Goal: Entertainment & Leisure: Consume media (video, audio)

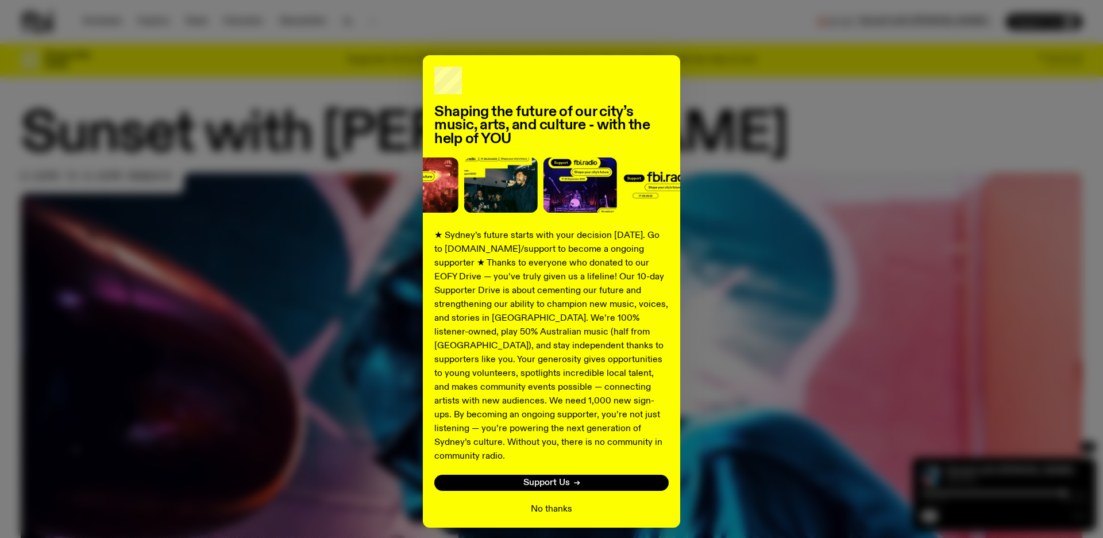
click at [526, 502] on div "No thanks" at bounding box center [551, 509] width 234 height 14
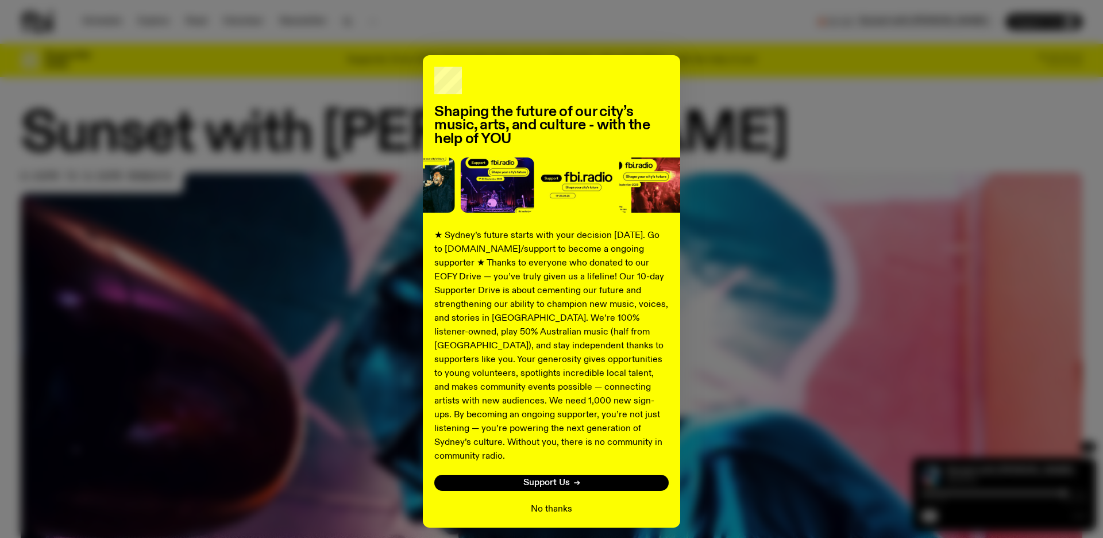
click at [540, 502] on button "No thanks" at bounding box center [551, 509] width 41 height 14
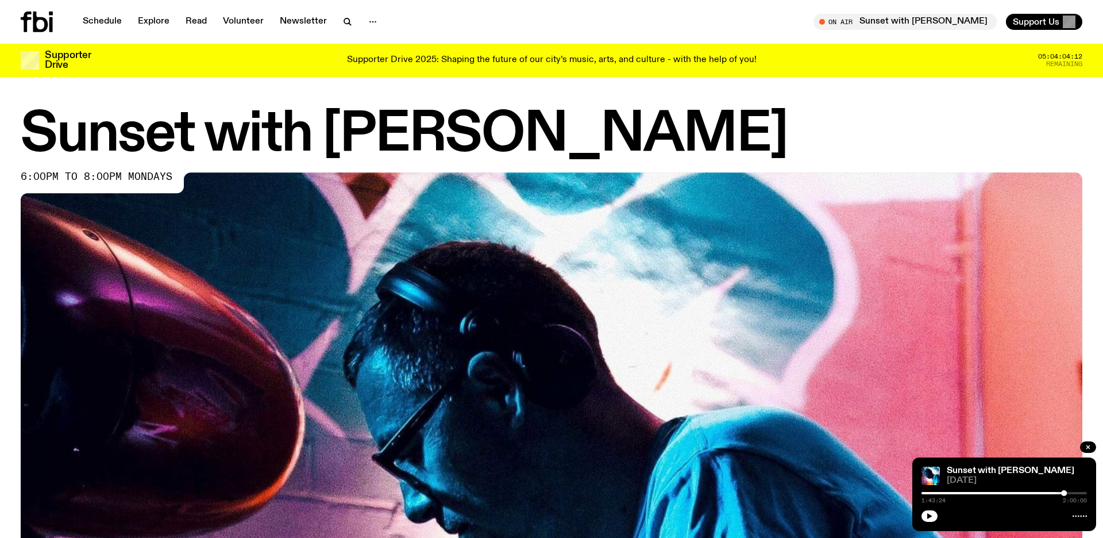
click at [540, 496] on img at bounding box center [551, 470] width 1061 height 597
click at [1085, 447] on icon "button" at bounding box center [1087, 446] width 7 height 7
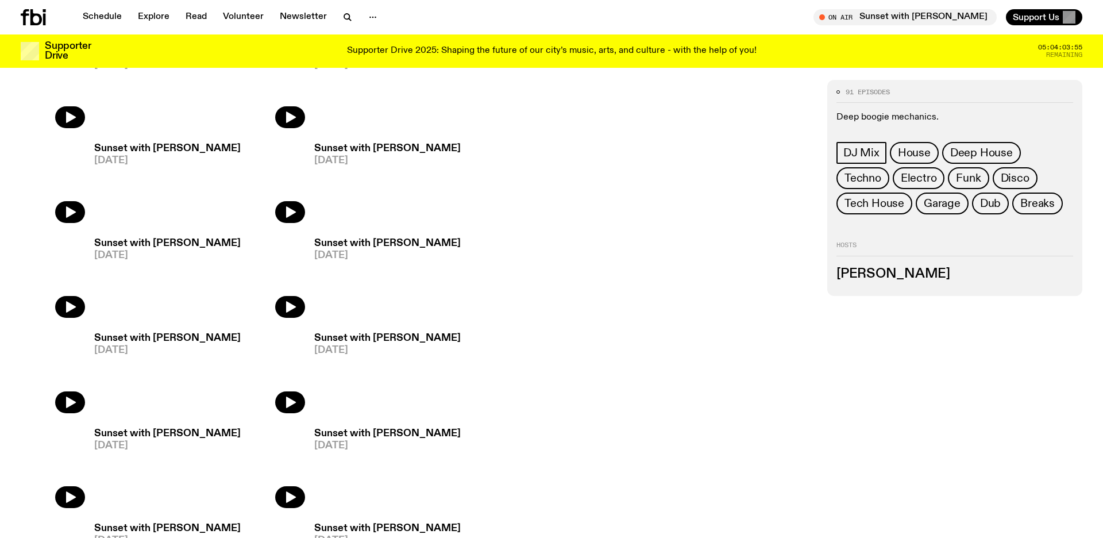
scroll to position [1036, 0]
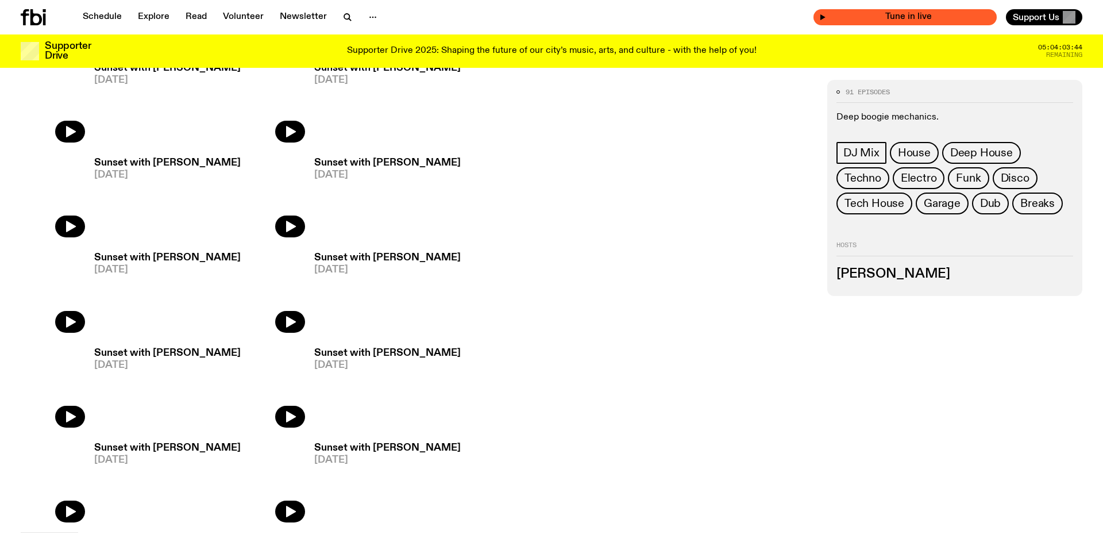
click at [983, 11] on div "Tune in live" at bounding box center [904, 17] width 183 height 16
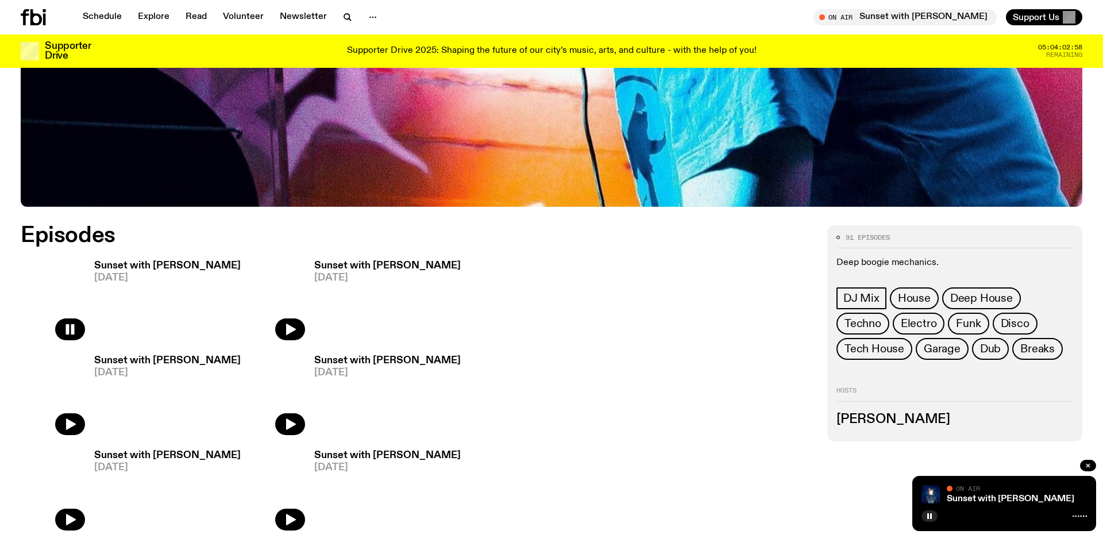
scroll to position [393, 0]
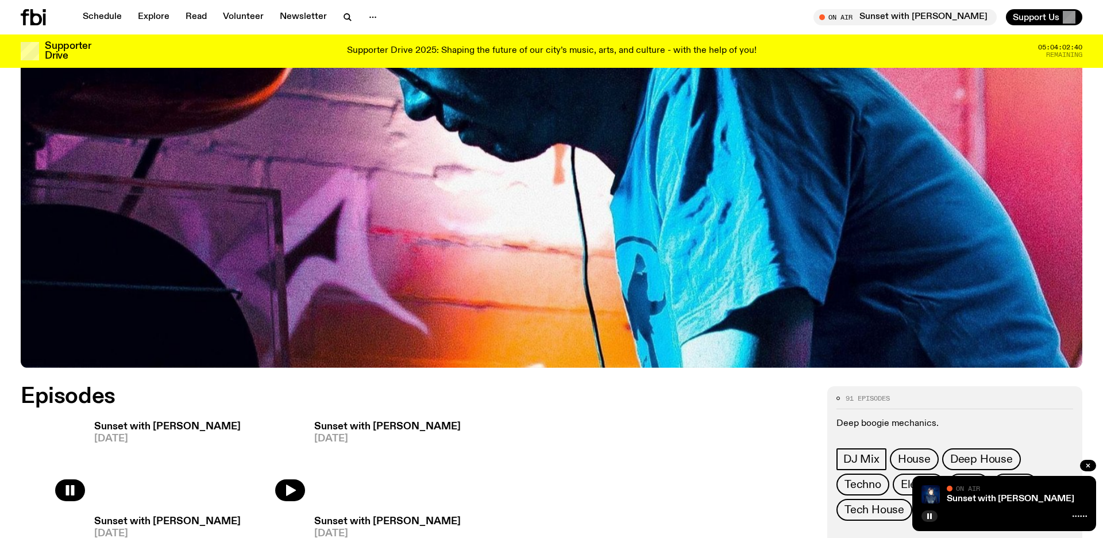
click at [167, 425] on h3 "Sunset with [PERSON_NAME]" at bounding box center [167, 427] width 146 height 10
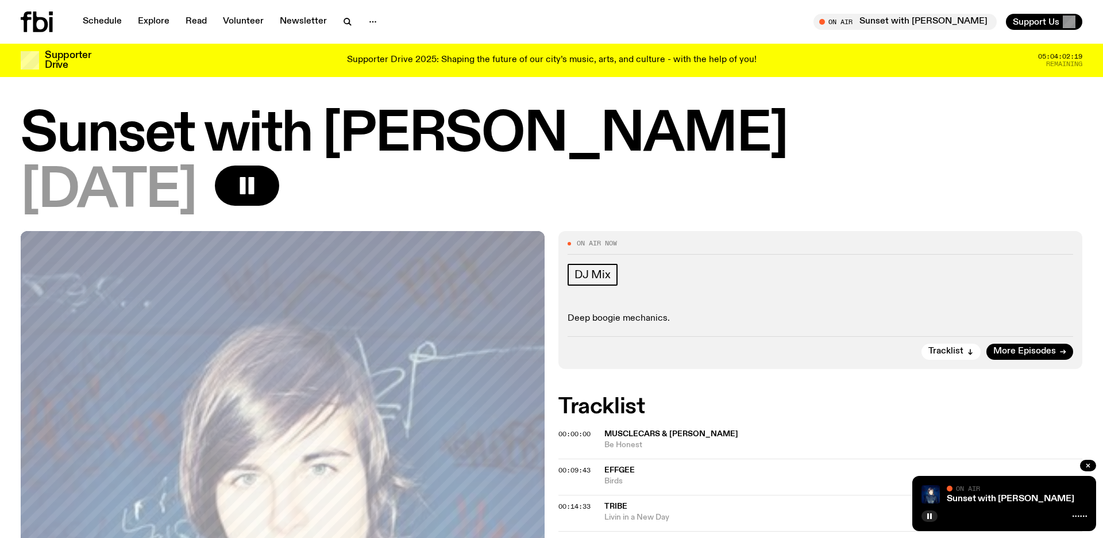
click at [613, 439] on span "Be Honest" at bounding box center [843, 444] width 478 height 11
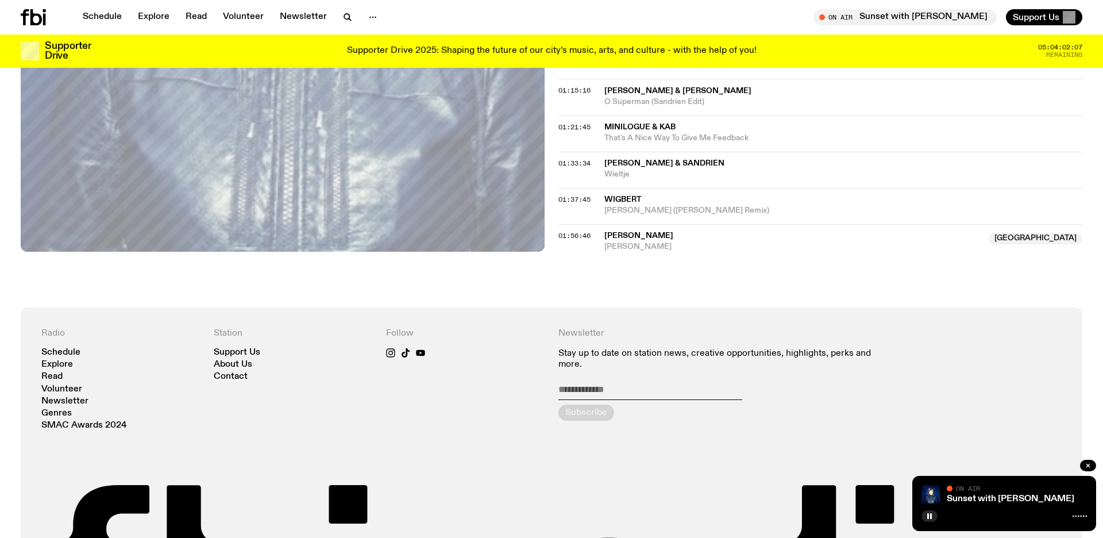
scroll to position [931, 0]
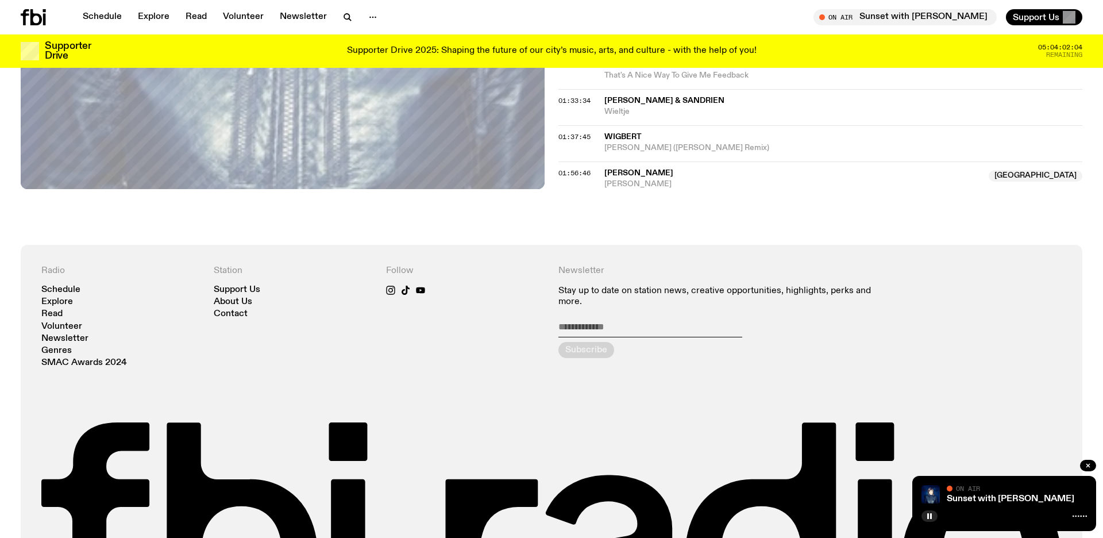
click at [1066, 453] on div "Radio Schedule Explore Read Volunteer Newsletter Genres SMAC Awards 2024 Statio…" at bounding box center [551, 450] width 1061 height 411
click at [1087, 466] on icon "button" at bounding box center [1087, 465] width 7 height 7
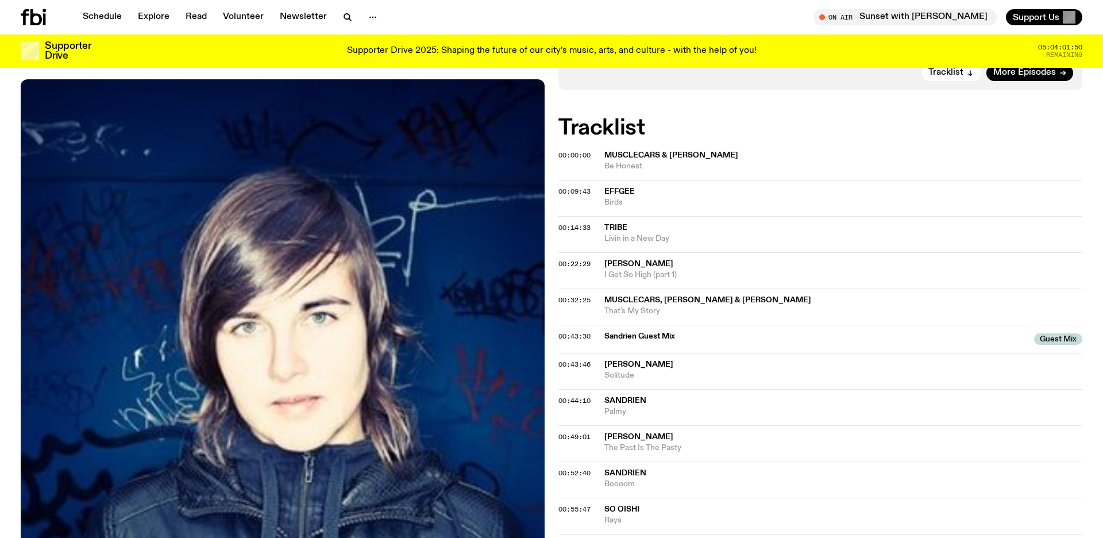
scroll to position [208, 0]
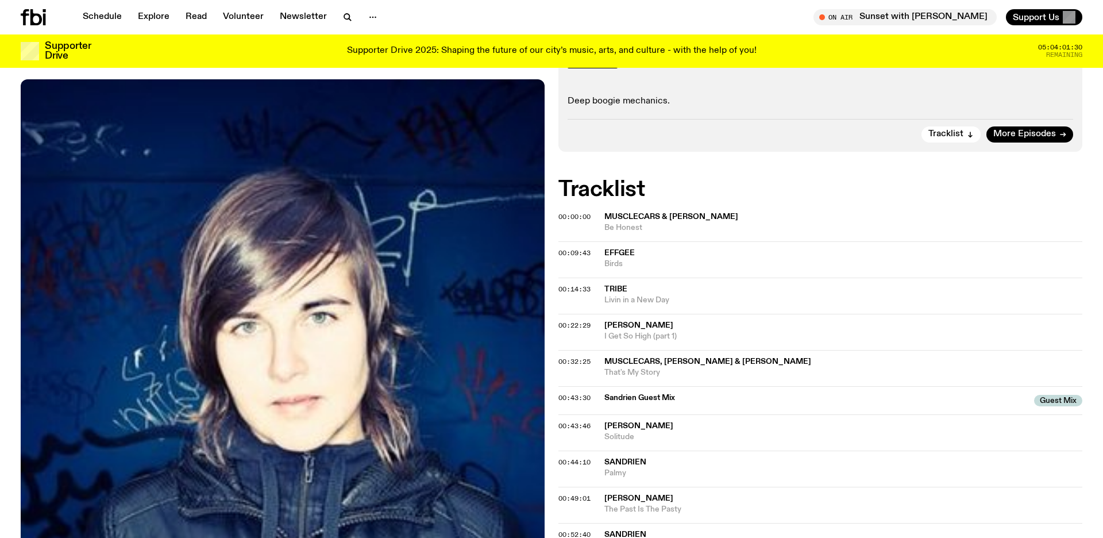
click at [560, 215] on span "00:00:00" at bounding box center [574, 216] width 32 height 9
click at [616, 215] on span "Musclecars & [PERSON_NAME]" at bounding box center [671, 216] width 134 height 8
click at [951, 22] on div "Tune in live" at bounding box center [904, 17] width 183 height 16
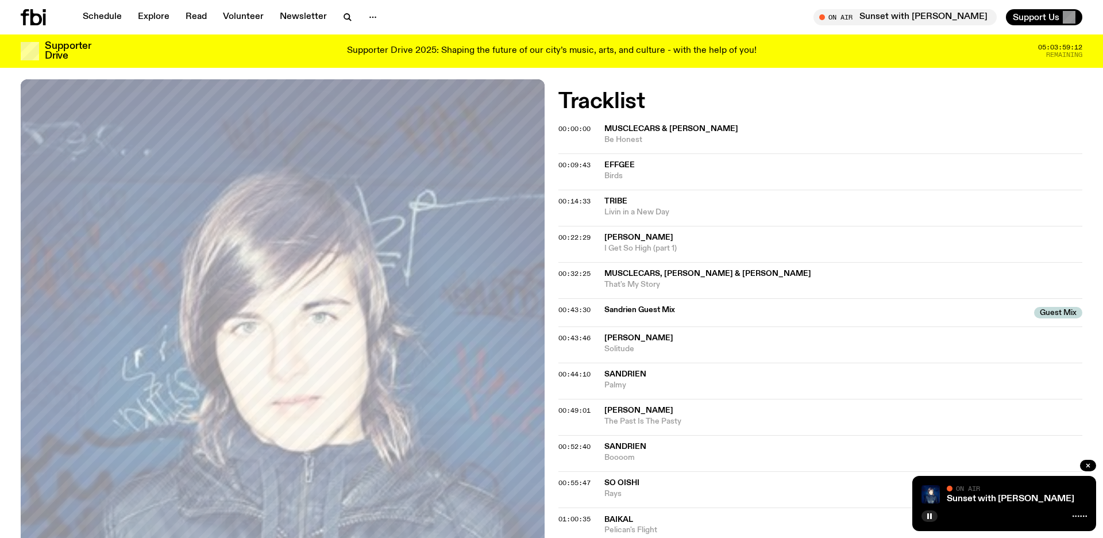
scroll to position [288, 0]
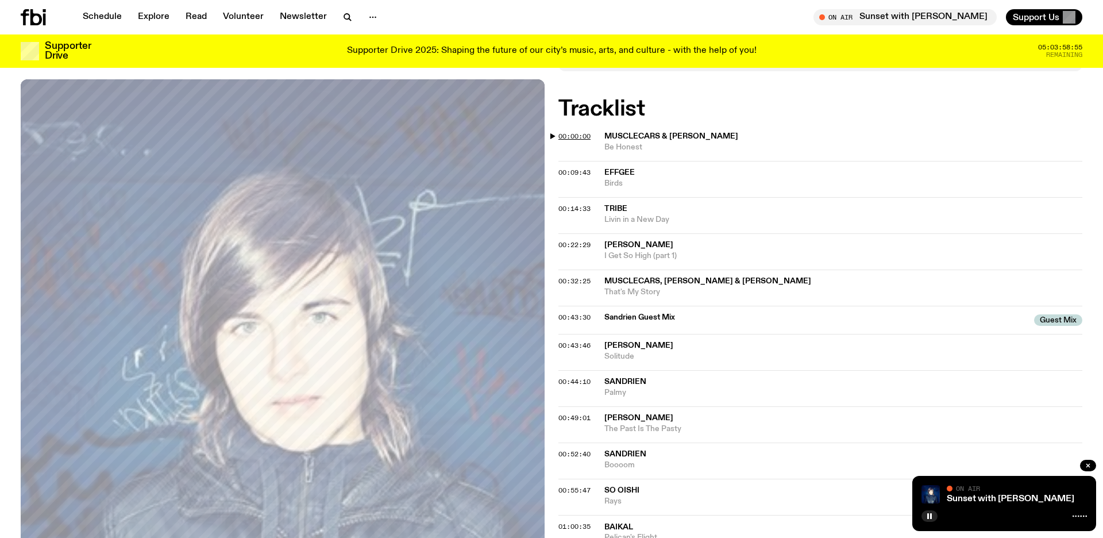
click at [581, 136] on span "00:00:00" at bounding box center [574, 136] width 32 height 9
click at [560, 136] on span "00:00:00" at bounding box center [574, 136] width 32 height 9
click at [1090, 461] on button "button" at bounding box center [1088, 464] width 16 height 11
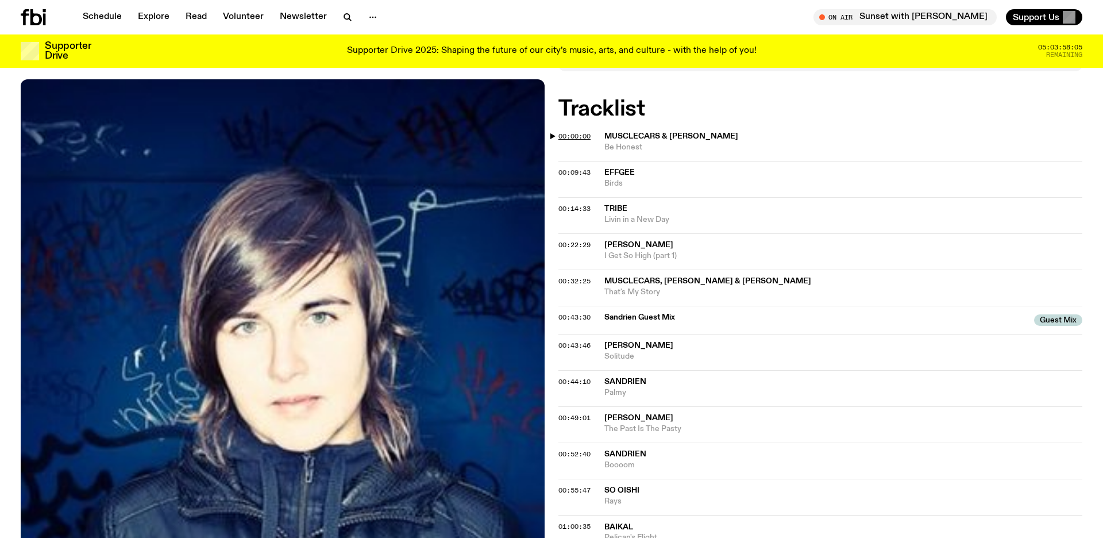
click at [577, 132] on span "00:00:00" at bounding box center [574, 136] width 32 height 9
click at [577, 173] on span "00:09:43" at bounding box center [574, 172] width 32 height 9
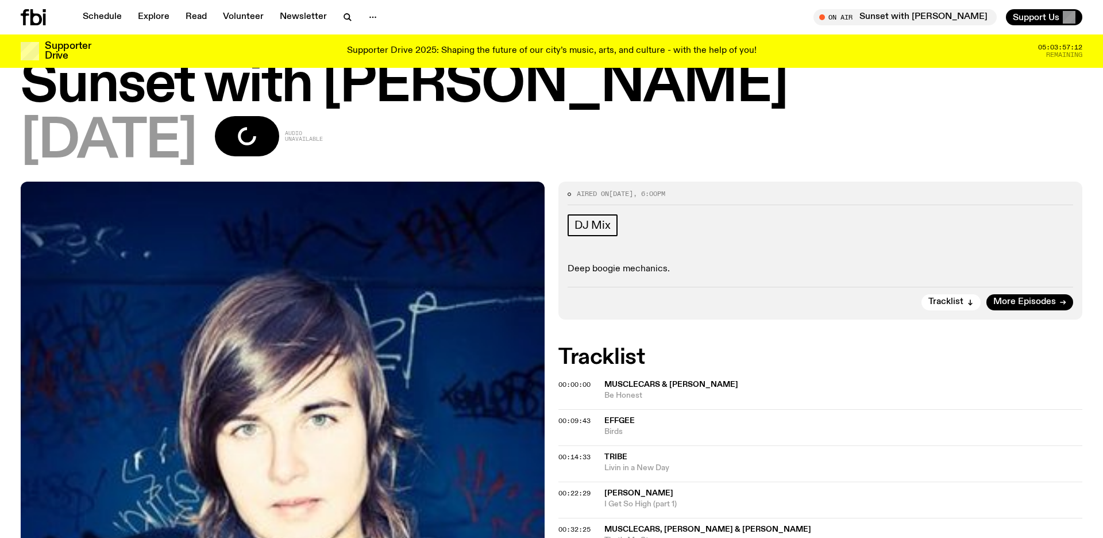
scroll to position [0, 0]
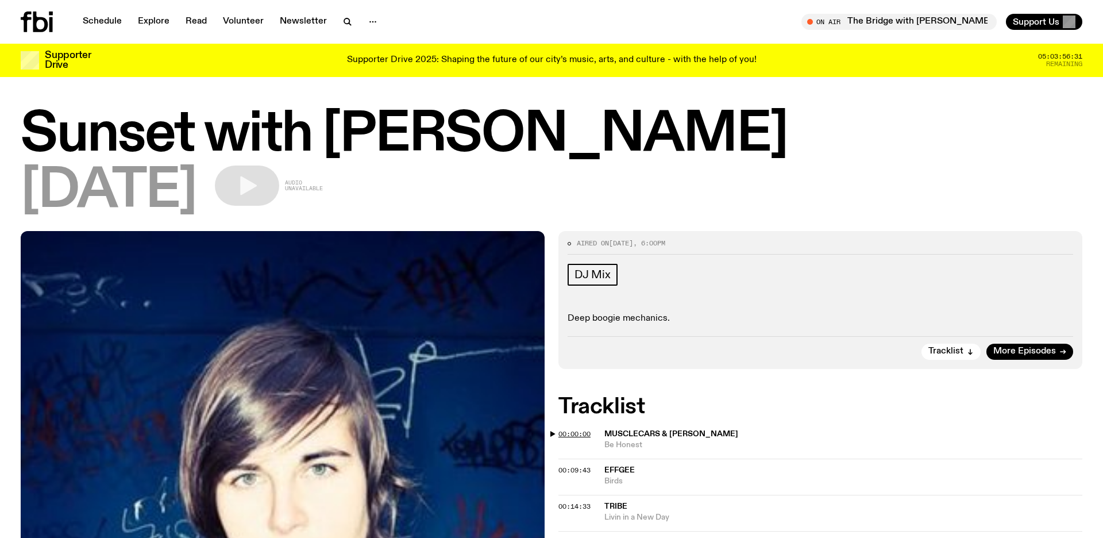
click at [581, 434] on span "00:00:00" at bounding box center [574, 433] width 32 height 9
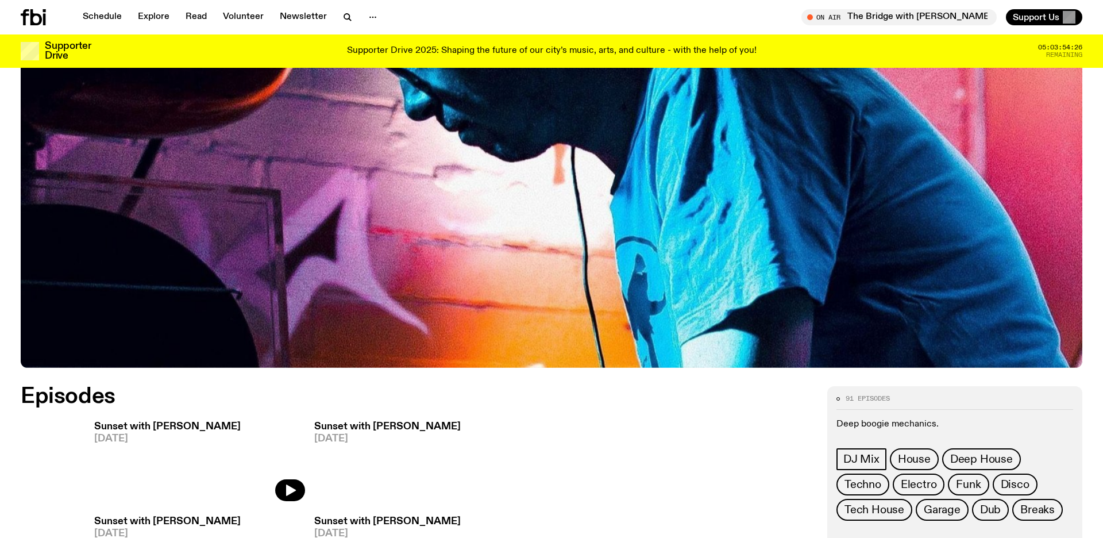
scroll to position [384, 0]
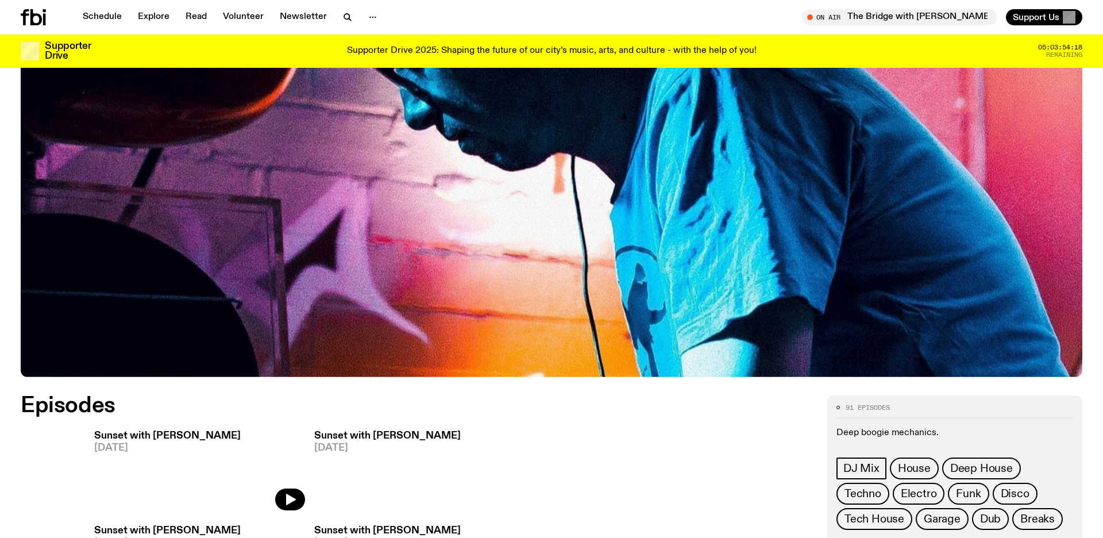
click at [129, 444] on span "[DATE]" at bounding box center [167, 448] width 146 height 10
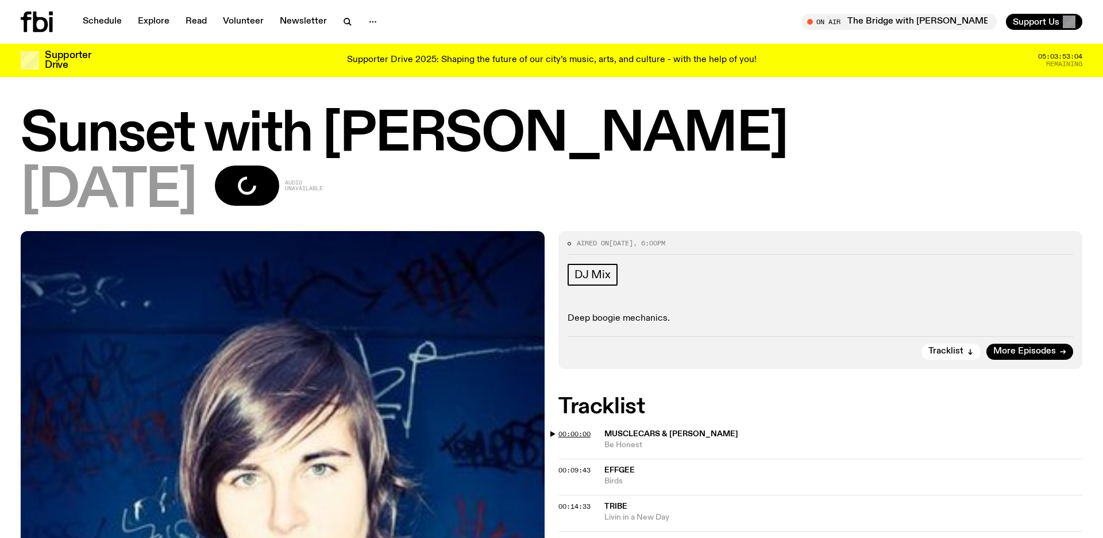
click at [566, 430] on span "00:00:00" at bounding box center [574, 433] width 32 height 9
click at [1002, 349] on span "More Episodes" at bounding box center [1024, 351] width 63 height 9
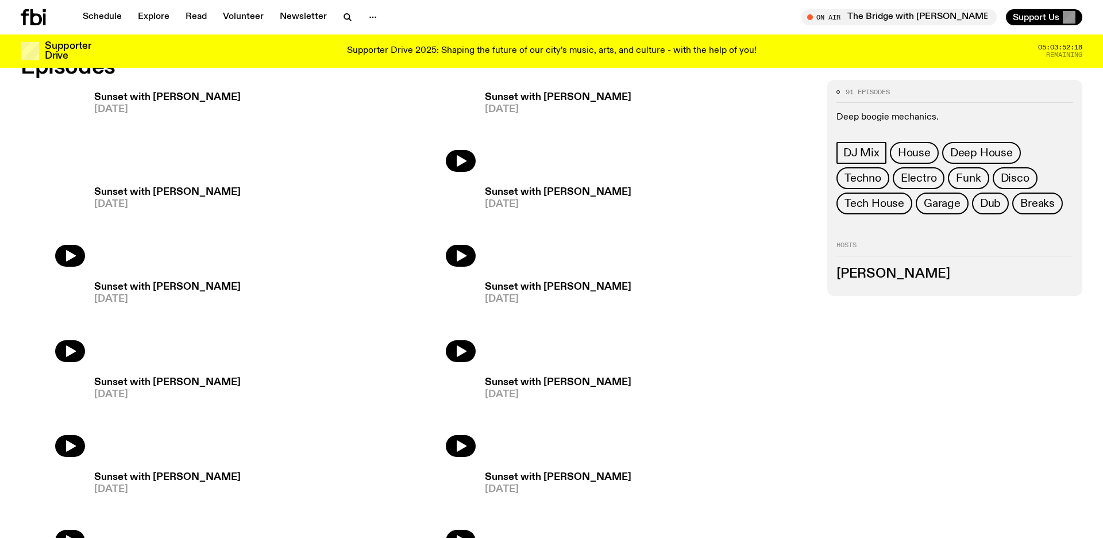
scroll to position [714, 0]
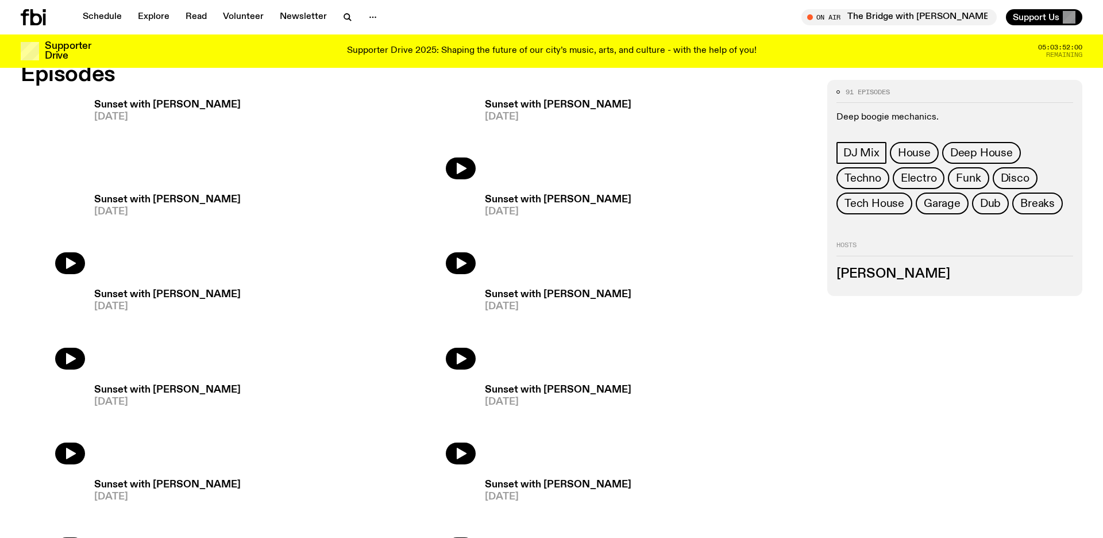
click at [475, 152] on link "Sunset with [PERSON_NAME] [DATE]" at bounding box center [553, 140] width 156 height 80
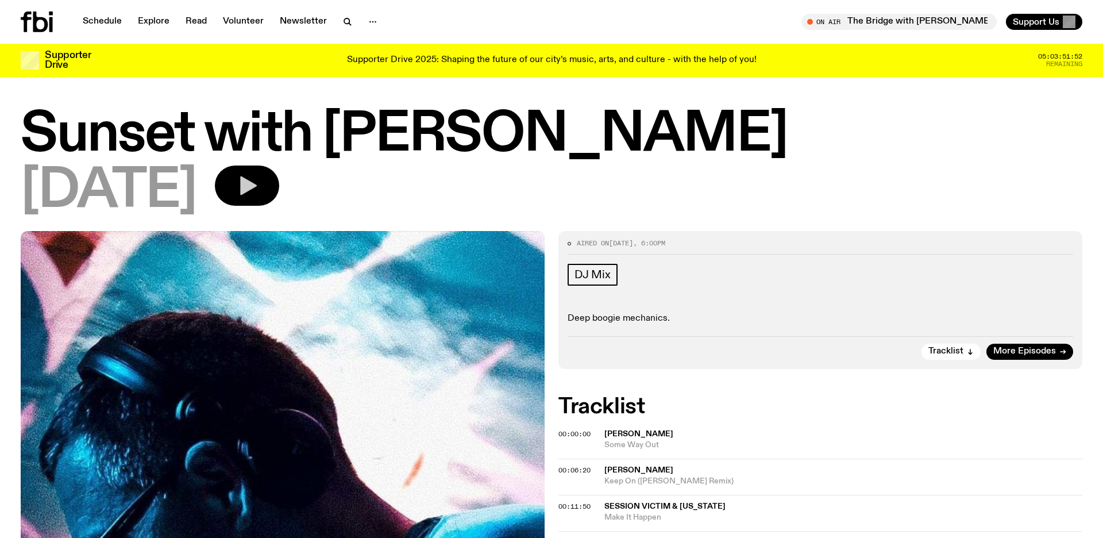
click at [279, 173] on button "button" at bounding box center [247, 185] width 64 height 40
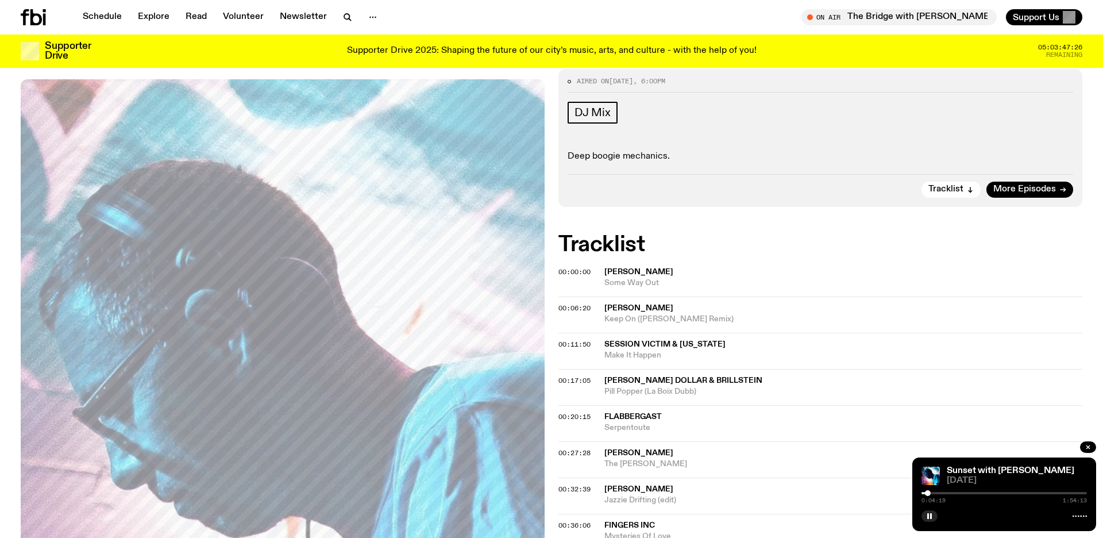
scroll to position [152, 0]
click at [567, 307] on span "00:06:20" at bounding box center [574, 308] width 32 height 9
